Goal: Task Accomplishment & Management: Complete application form

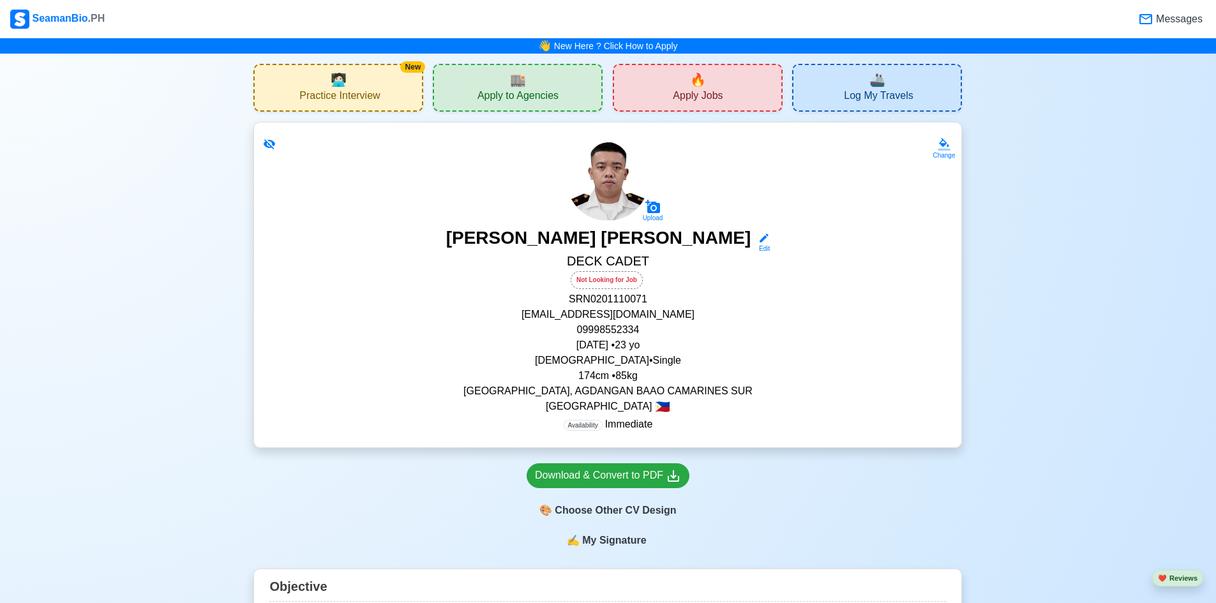
click at [688, 100] on span "Apply Jobs" at bounding box center [698, 97] width 50 height 16
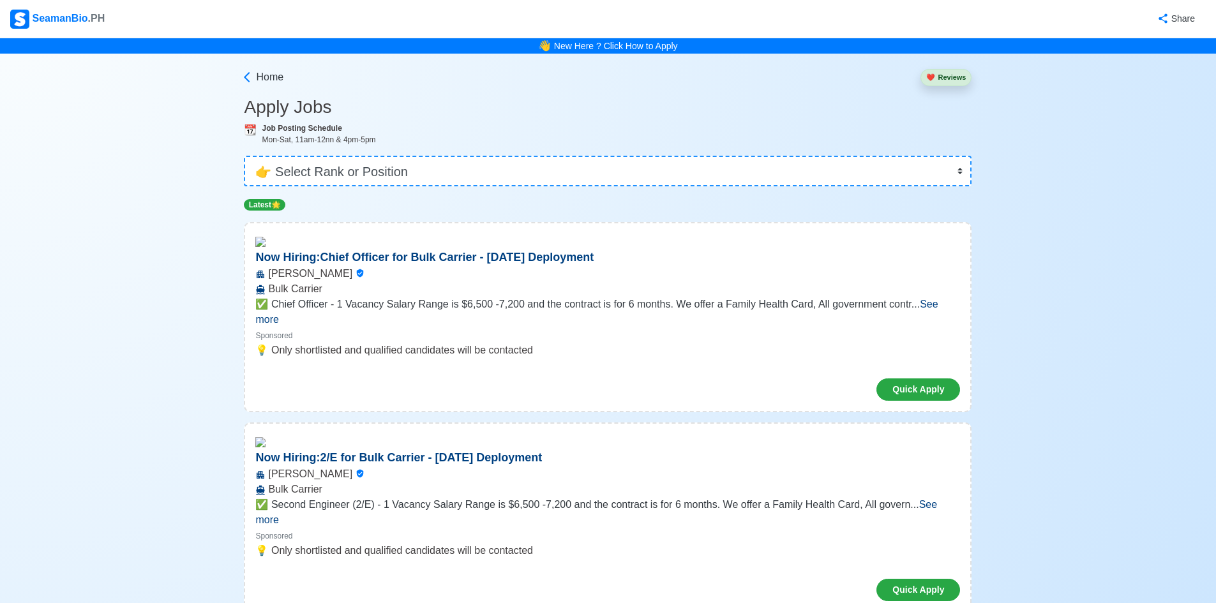
click at [532, 343] on p "💡 Only shortlisted and qualified candidates will be contacted" at bounding box center [607, 350] width 705 height 15
click at [483, 186] on select "👉 Select Rank or Position Master Chief Officer 2nd Officer 3rd Officer Junior O…" at bounding box center [608, 171] width 728 height 31
click at [248, 156] on select "👉 Select Rank or Position Master Chief Officer 2nd Officer 3rd Officer Junior O…" at bounding box center [608, 171] width 728 height 31
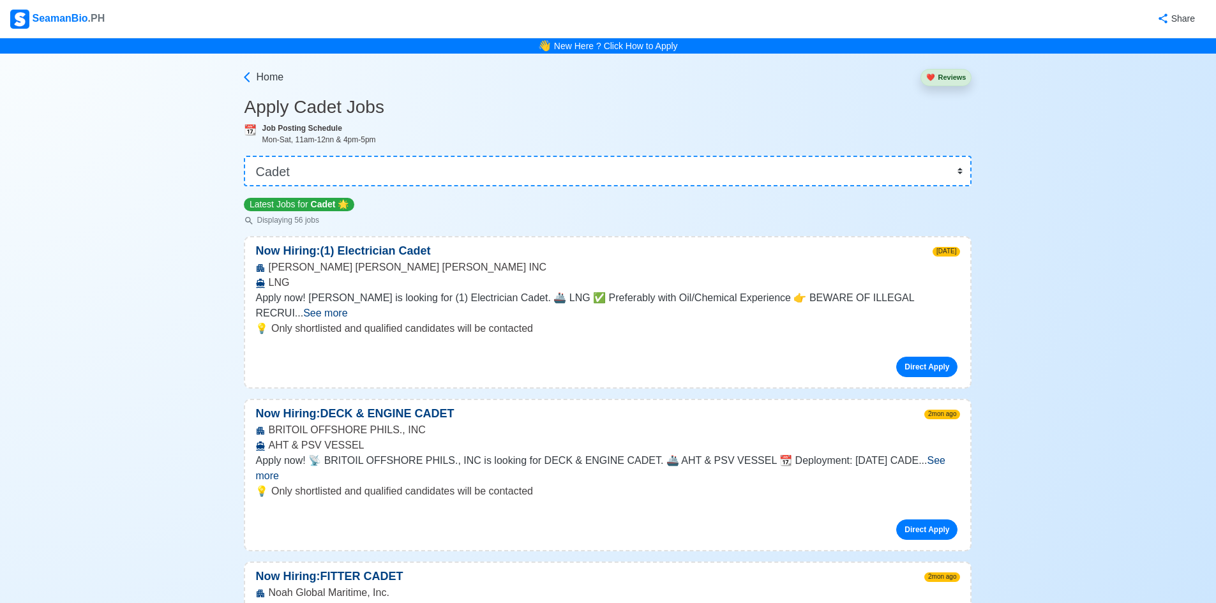
click at [607, 153] on div "👉 Select Rank or Position Master Chief Officer 2nd Officer 3rd Officer Junior O…" at bounding box center [608, 166] width 728 height 41
click at [592, 179] on select "👉 Select Rank or Position Master Chief Officer 2nd Officer 3rd Officer Junior O…" at bounding box center [608, 171] width 728 height 31
click at [248, 156] on select "👉 Select Rank or Position Master Chief Officer 2nd Officer 3rd Officer Junior O…" at bounding box center [608, 171] width 728 height 31
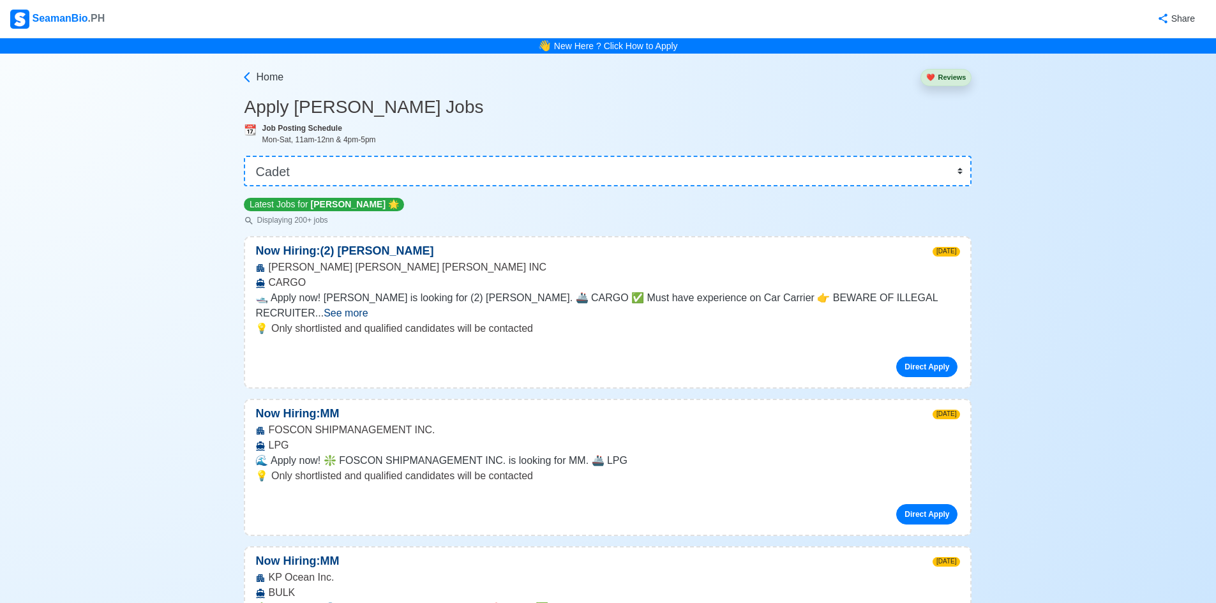
click at [368, 308] on span "See more" at bounding box center [346, 313] width 44 height 11
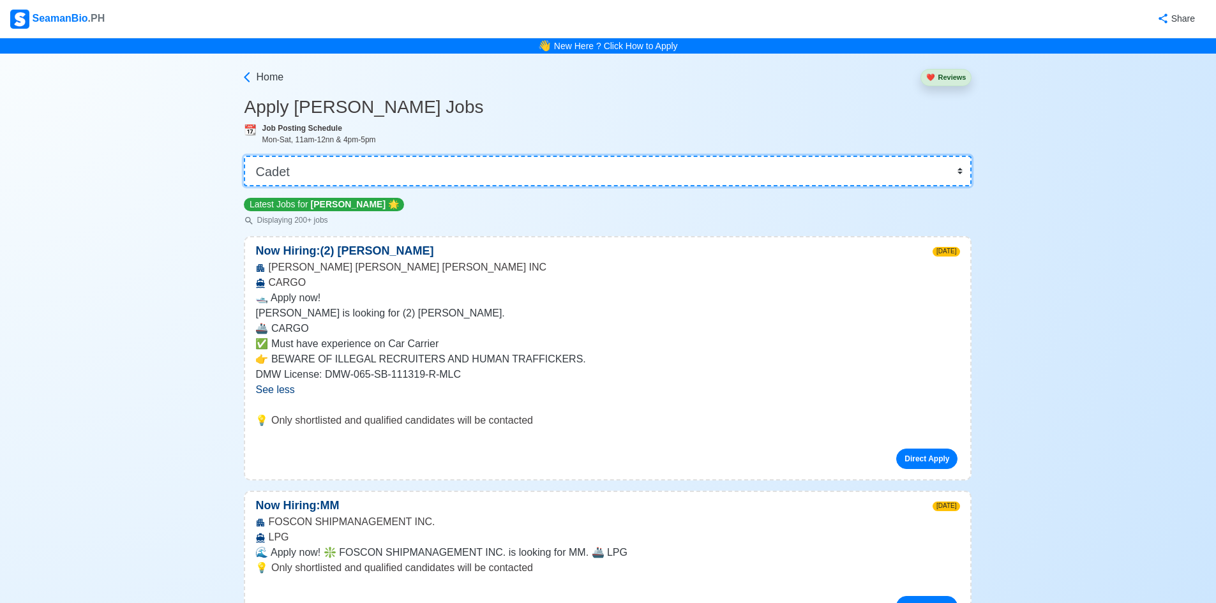
click at [345, 167] on select "👉 Select Rank or Position Master Chief Officer 2nd Officer 3rd Officer Junior O…" at bounding box center [608, 171] width 728 height 31
select select "Others"
click at [248, 156] on select "👉 Select Rank or Position Master Chief Officer 2nd Officer 3rd Officer Junior O…" at bounding box center [608, 171] width 728 height 31
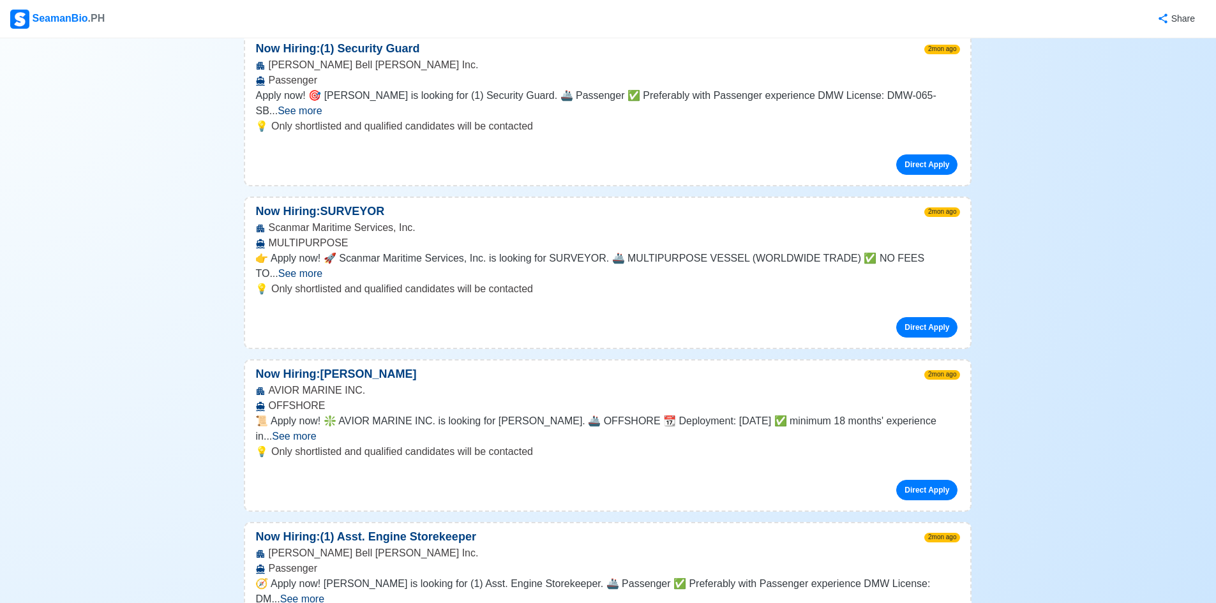
scroll to position [5044, 0]
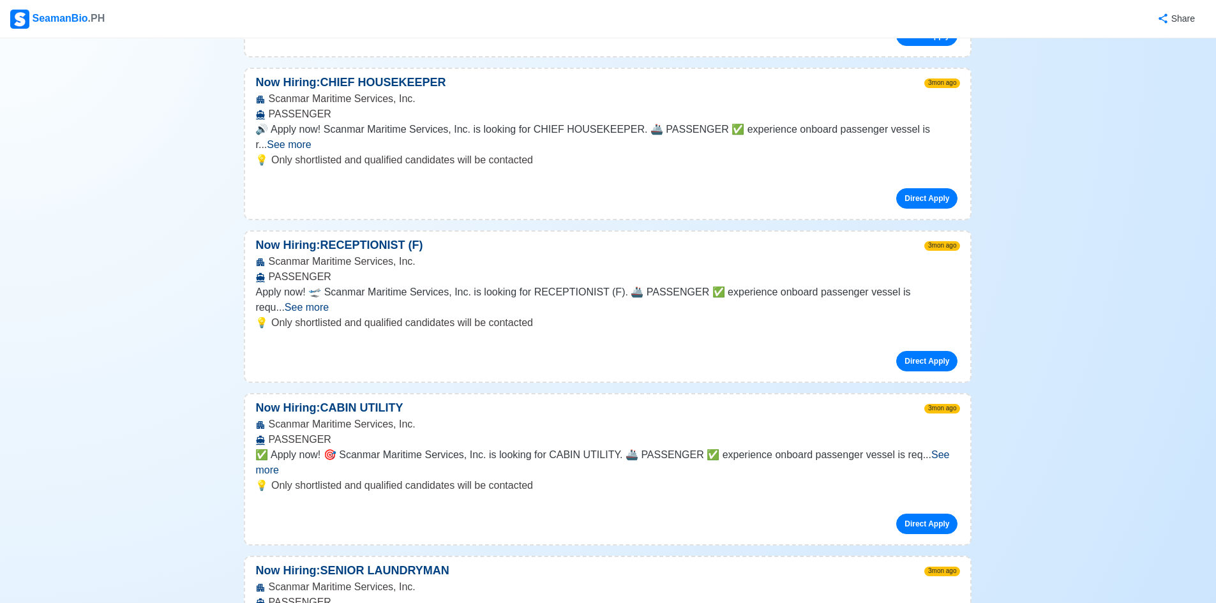
scroll to position [6959, 0]
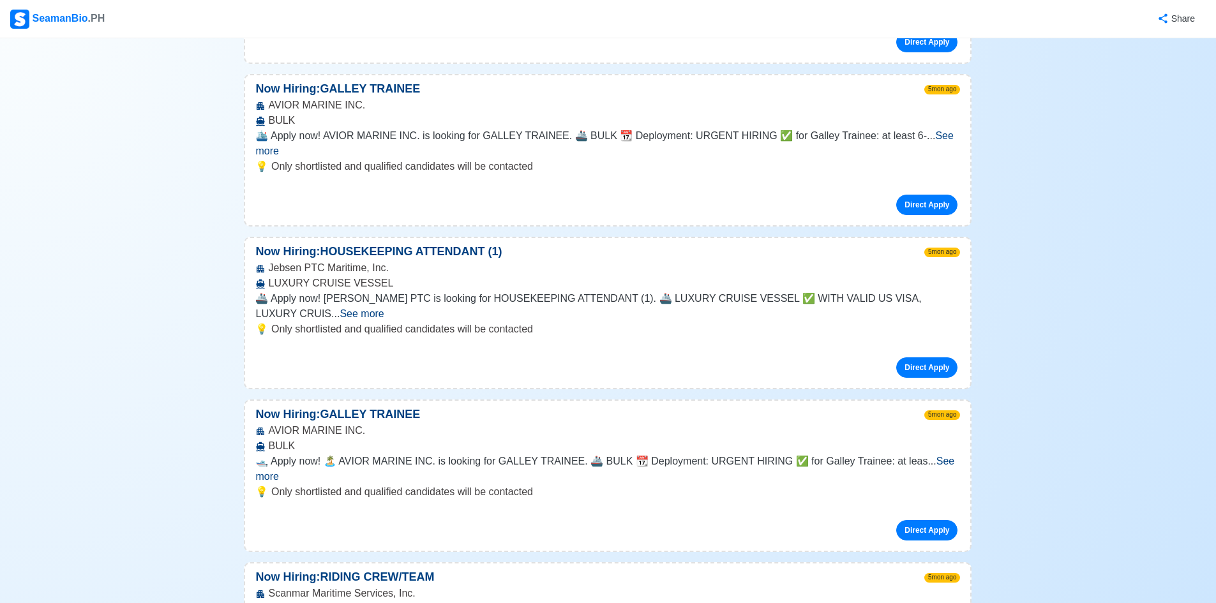
scroll to position [9832, 0]
